Goal: Task Accomplishment & Management: Manage account settings

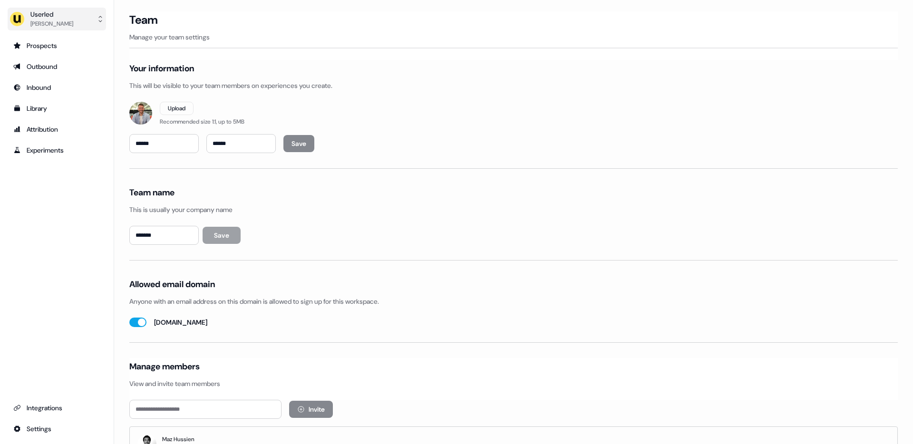
click at [49, 16] on div "Userled" at bounding box center [51, 15] width 43 height 10
click at [69, 43] on div "Impersonate (Admin)" at bounding box center [56, 44] width 90 height 17
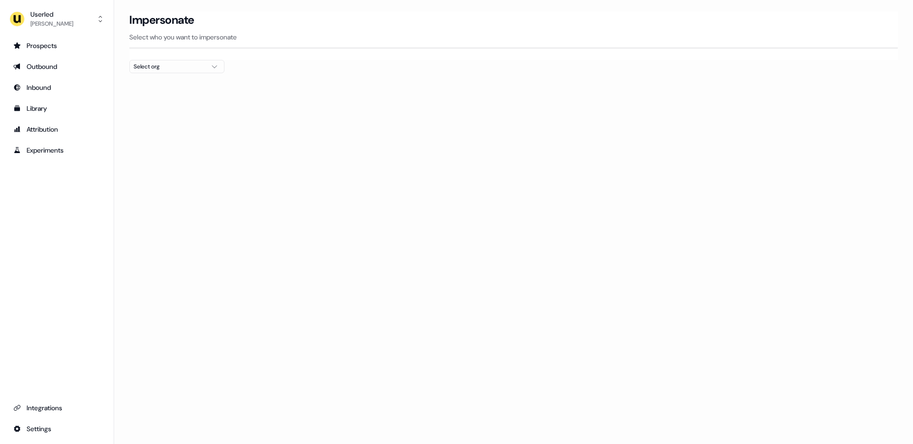
click at [183, 67] on div "Select org" at bounding box center [169, 67] width 71 height 10
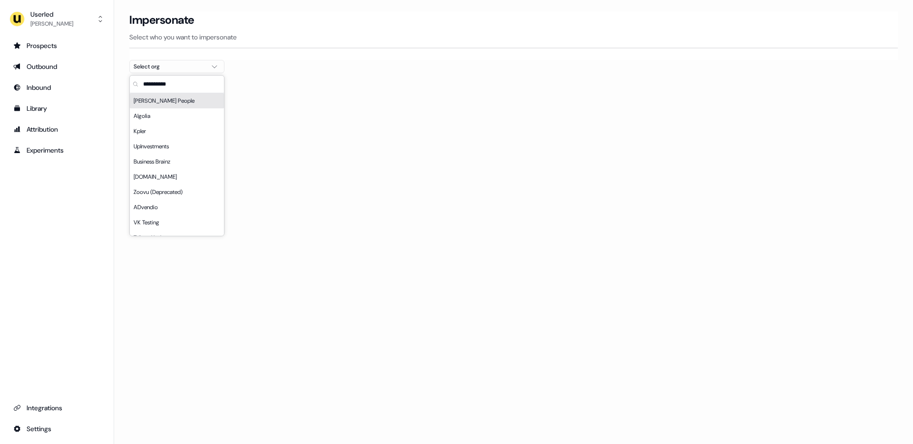
click at [164, 85] on input "text" at bounding box center [182, 84] width 83 height 17
type input "*"
type input "**"
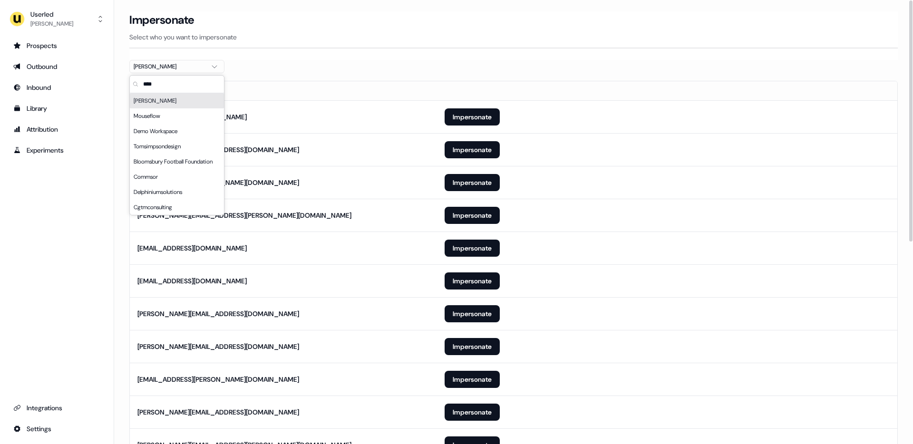
type input "****"
drag, startPoint x: 154, startPoint y: 107, endPoint x: 147, endPoint y: 105, distance: 7.4
click at [154, 107] on div "[PERSON_NAME]" at bounding box center [177, 100] width 94 height 15
click at [460, 97] on th at bounding box center [667, 90] width 460 height 19
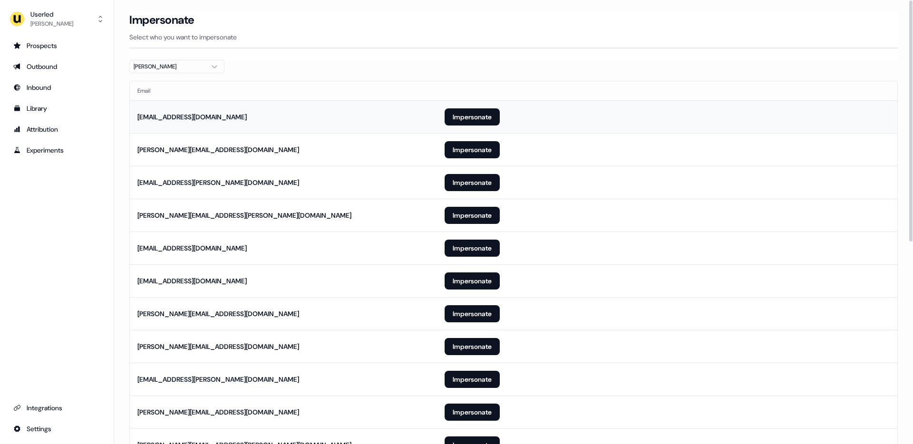
drag, startPoint x: 474, startPoint y: 119, endPoint x: 399, endPoint y: 117, distance: 74.7
click at [474, 119] on button "Impersonate" at bounding box center [471, 116] width 55 height 17
